Goal: Information Seeking & Learning: Find specific fact

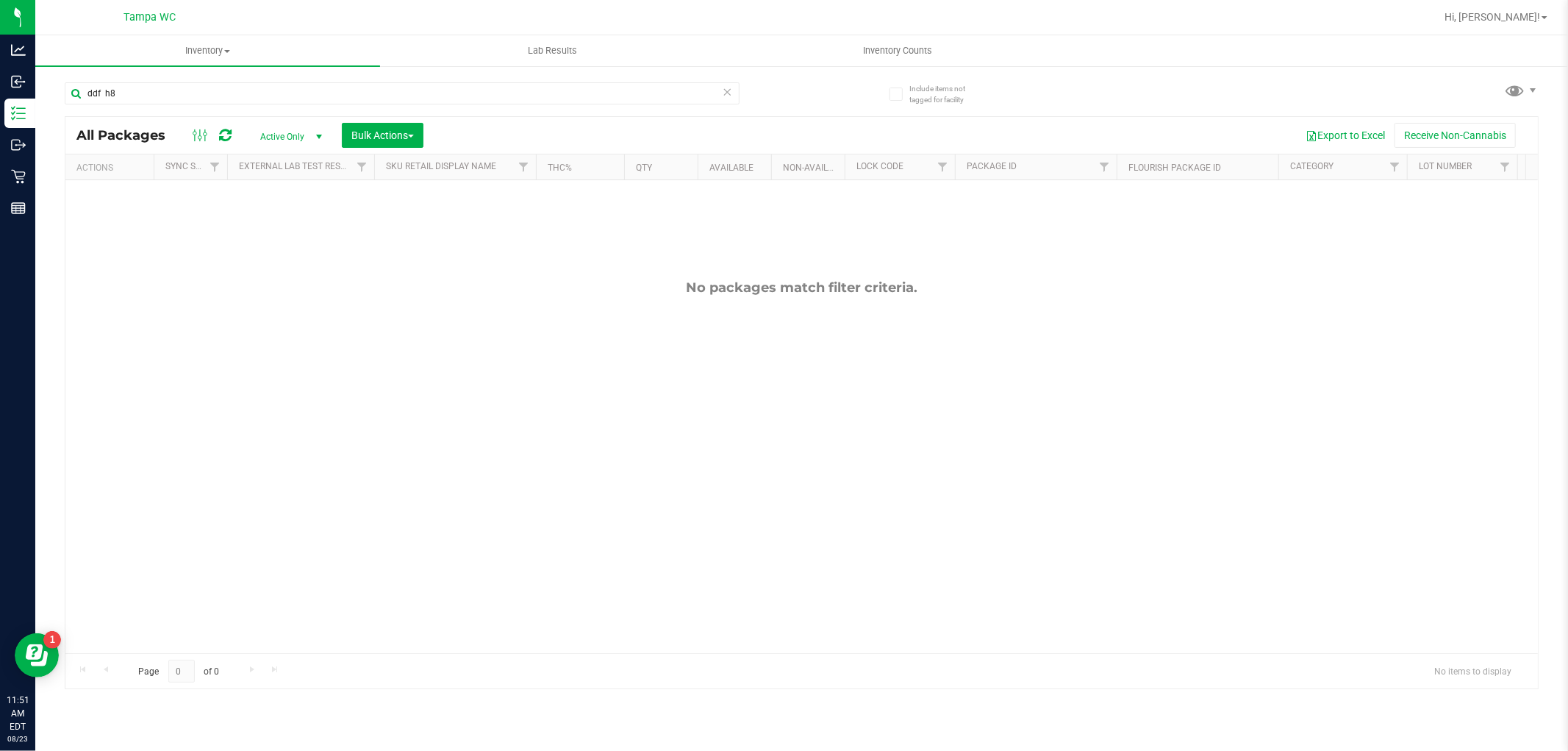
type input "ddf h8"
click at [725, 89] on icon at bounding box center [728, 91] width 10 height 18
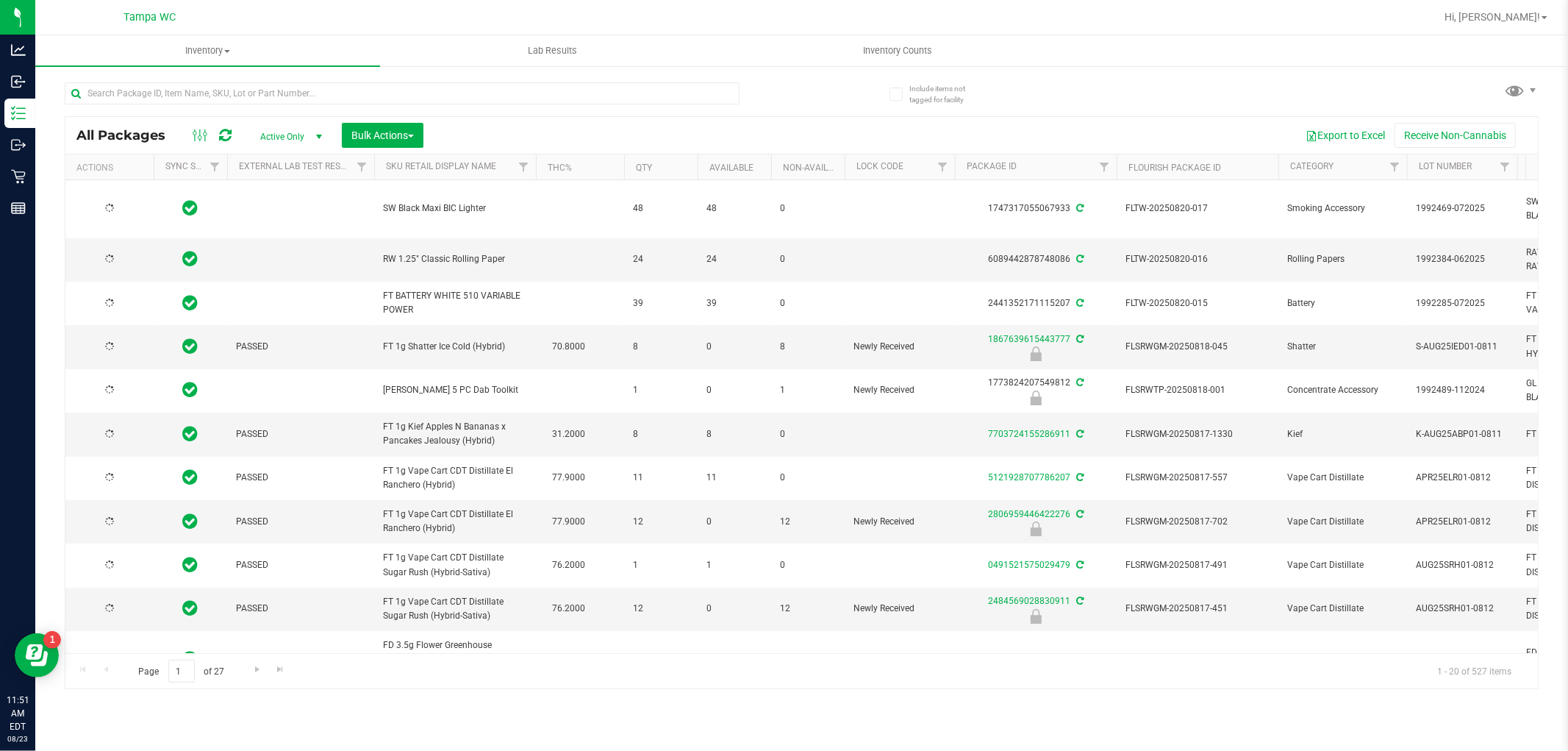
type input "[DATE]"
